Goal: Task Accomplishment & Management: Manage account settings

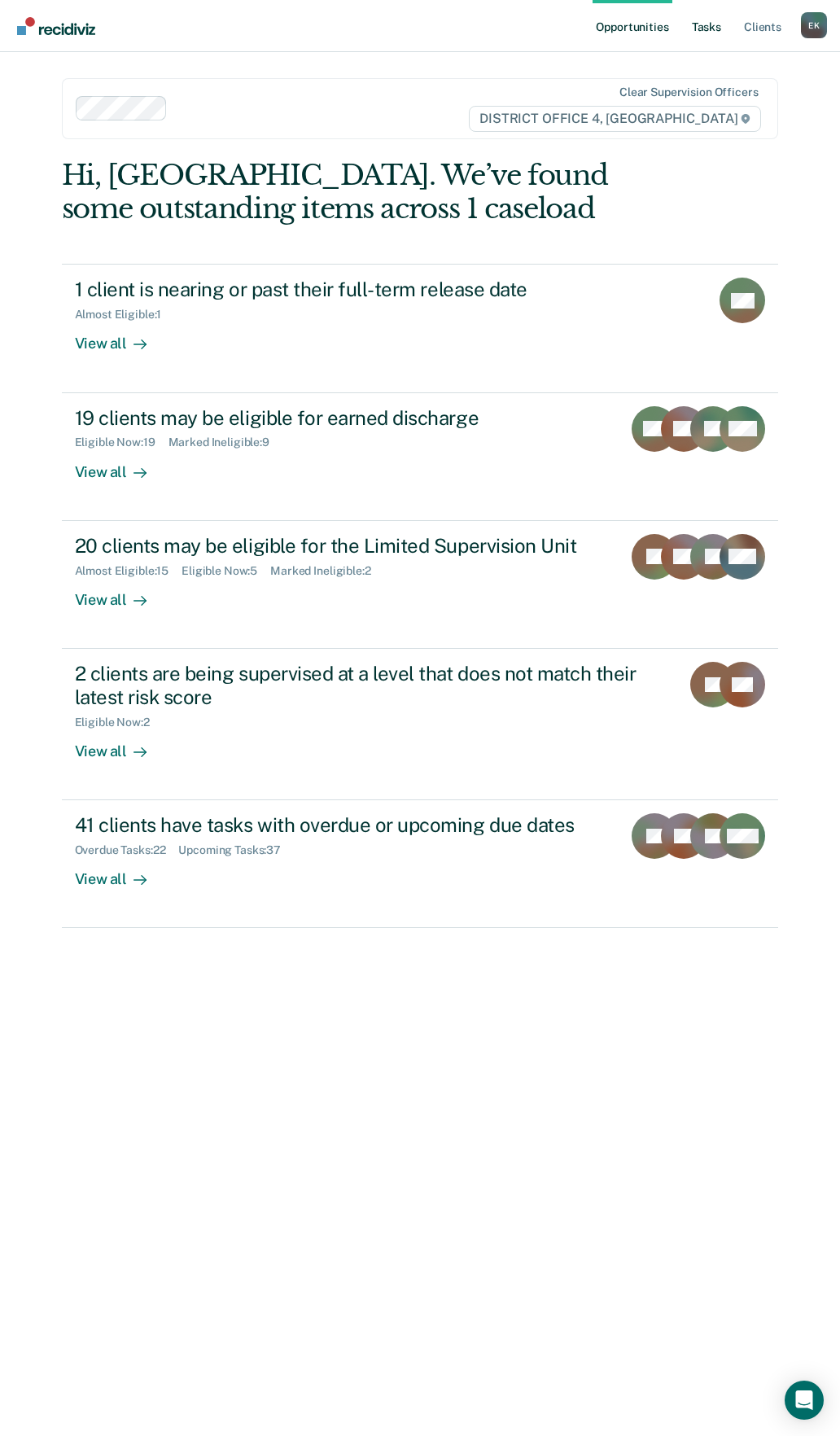
click at [705, 41] on link "Tasks" at bounding box center [706, 26] width 35 height 52
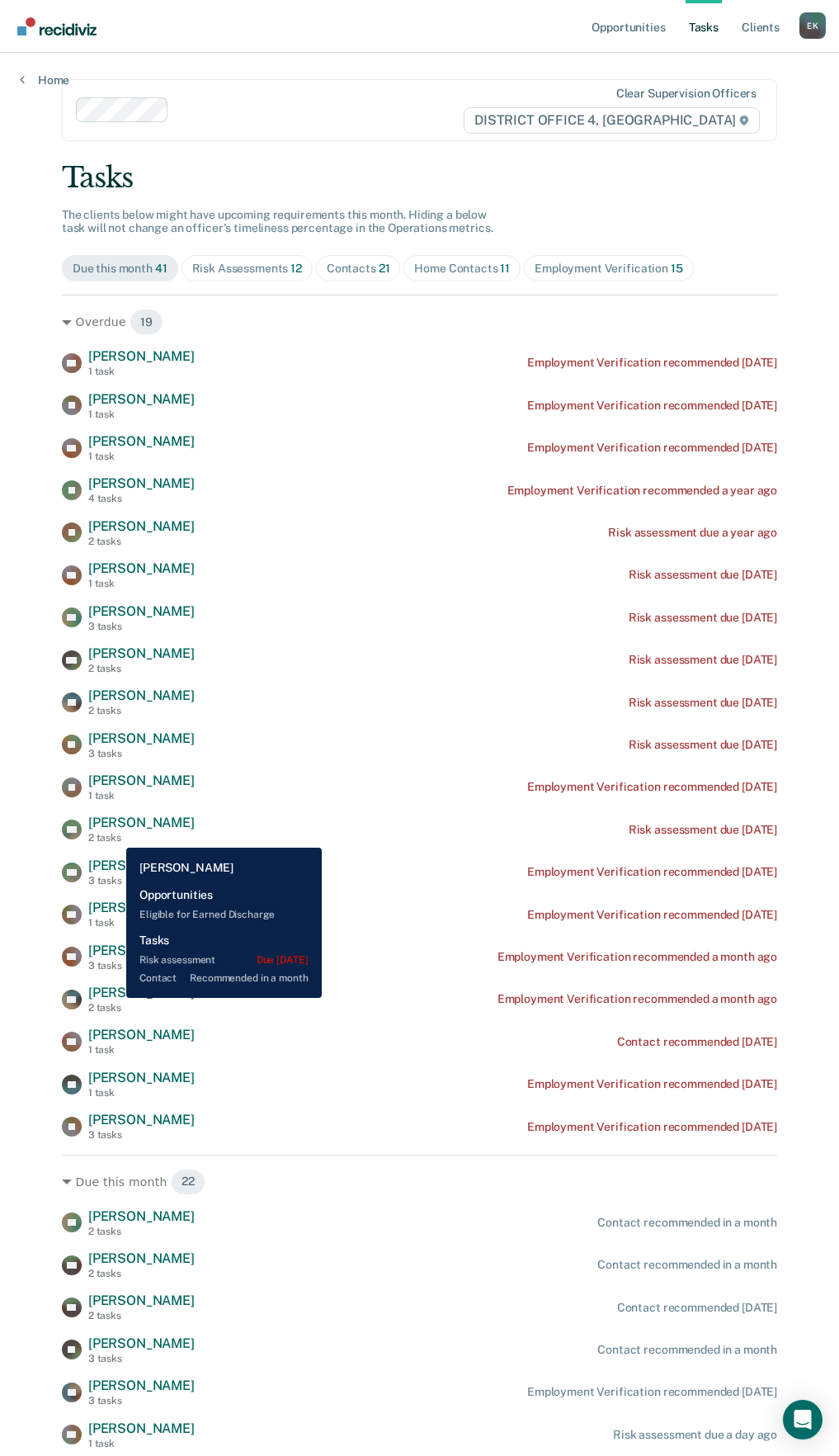
click at [114, 835] on div "2 tasks" at bounding box center [141, 838] width 106 height 12
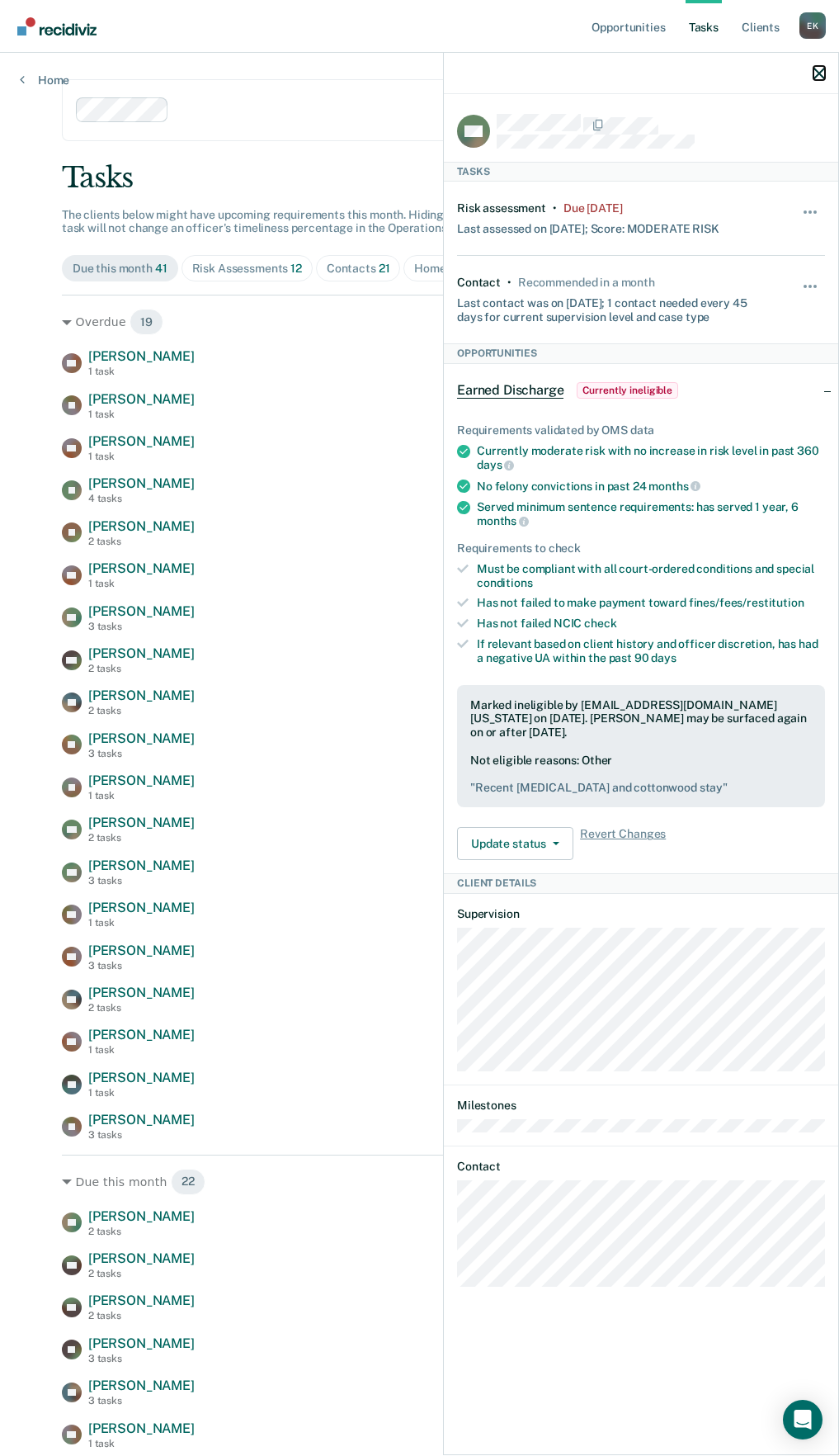
click at [823, 73] on icon "button" at bounding box center [818, 73] width 12 height 12
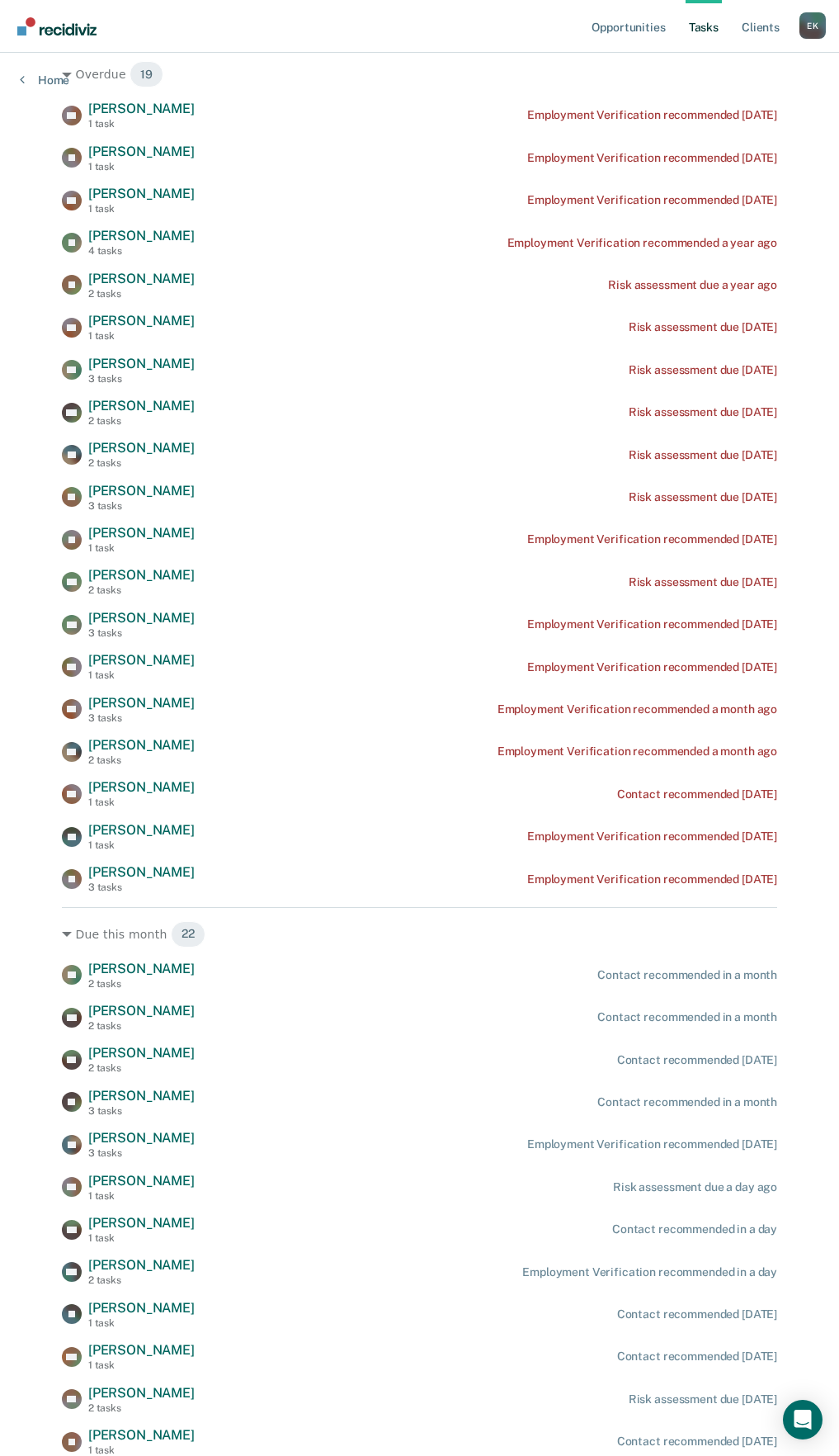
scroll to position [330, 0]
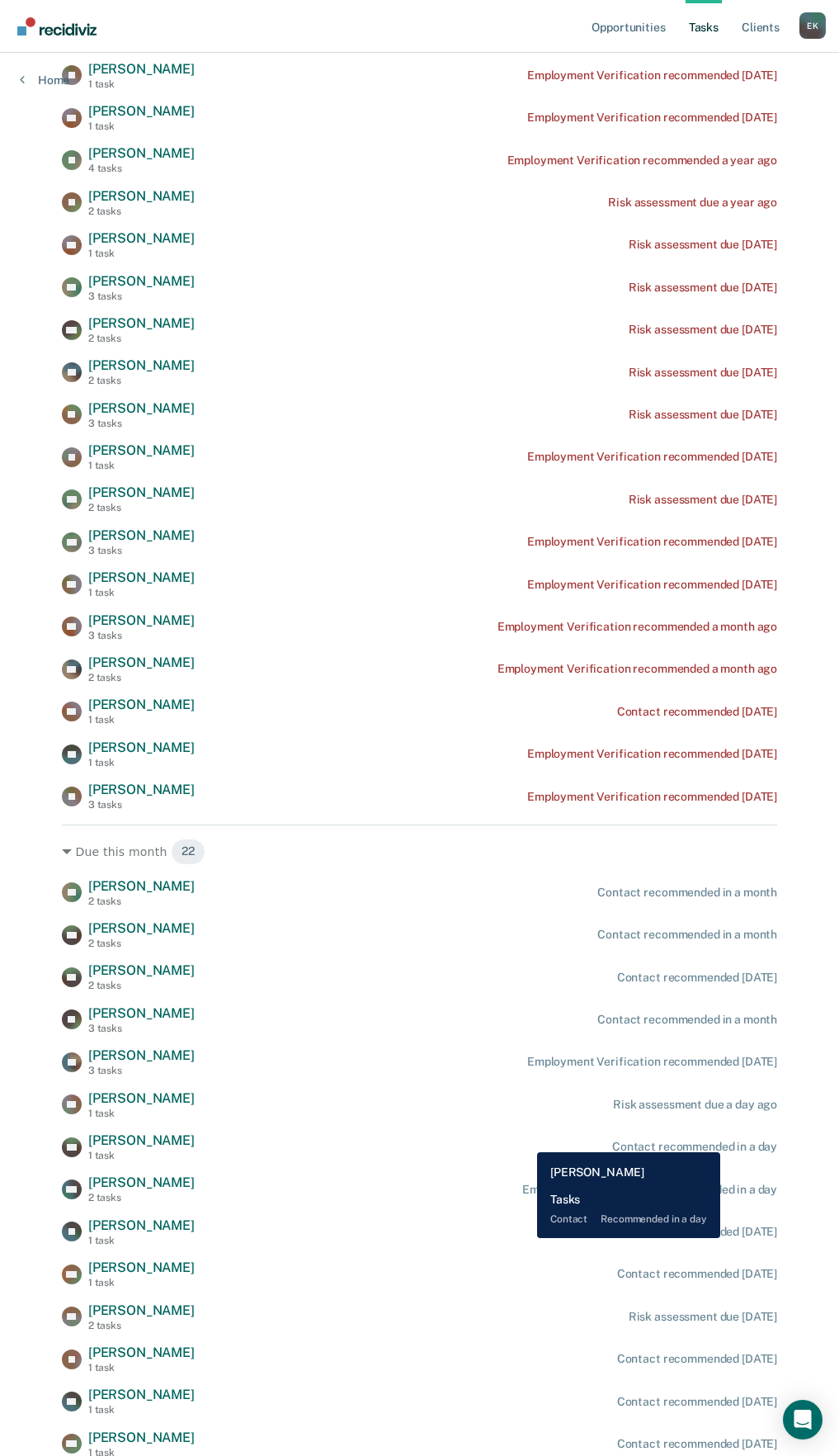
click at [722, 1140] on div "Contact recommended in a day" at bounding box center [694, 1147] width 165 height 14
